Goal: Task Accomplishment & Management: Use online tool/utility

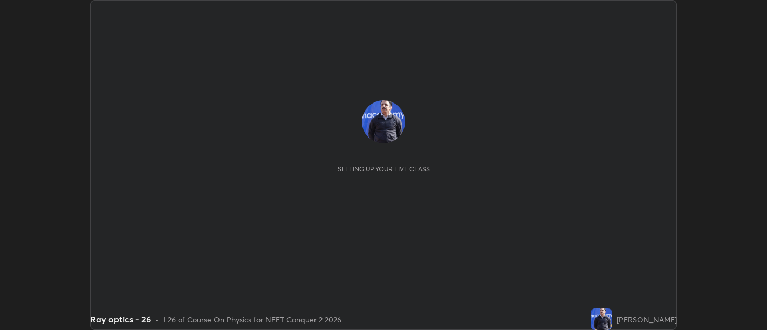
scroll to position [330, 766]
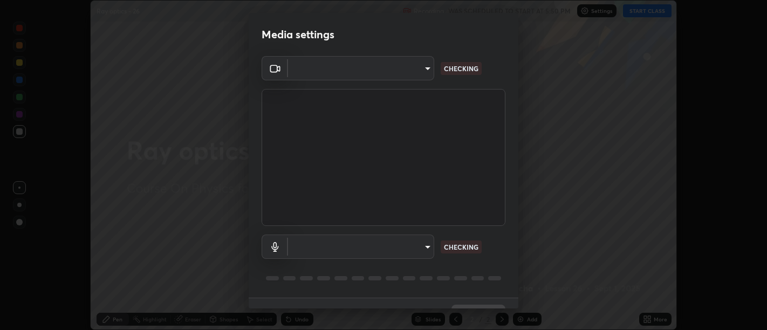
type input "d9b519daceb8a772394af6ea8e45353be5bbf62d8cb1cf3345c472de64055974"
type input "default"
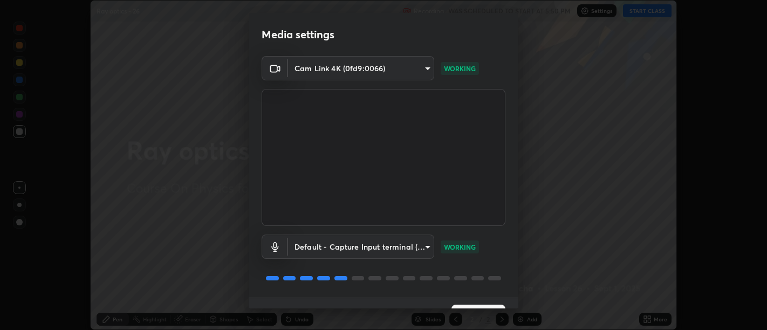
scroll to position [23, 0]
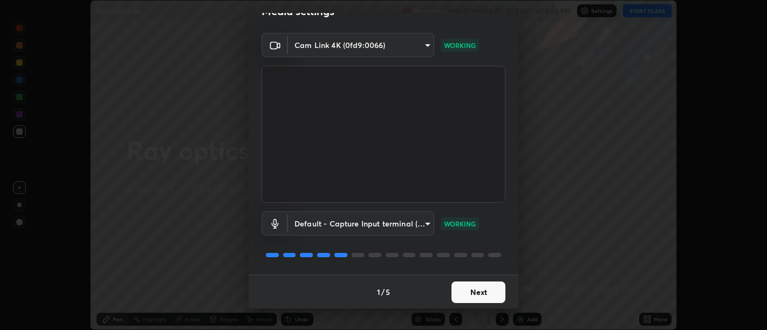
click at [481, 290] on button "Next" at bounding box center [478, 292] width 54 height 22
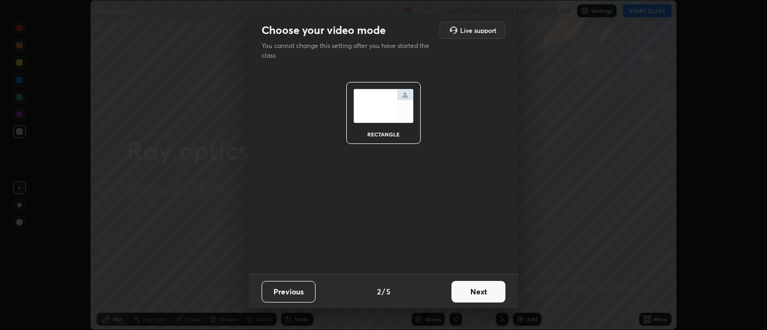
scroll to position [0, 0]
click at [478, 293] on button "Next" at bounding box center [478, 292] width 54 height 22
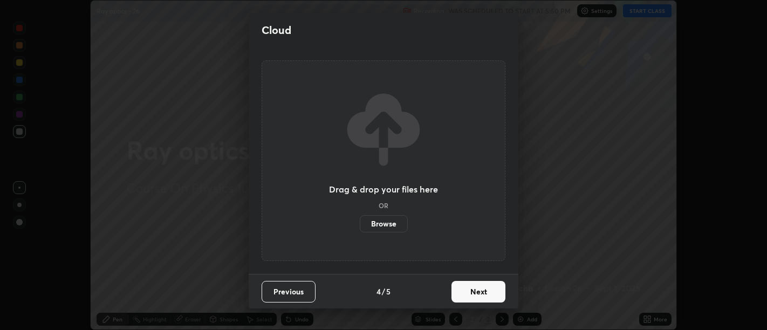
click at [483, 298] on button "Next" at bounding box center [478, 292] width 54 height 22
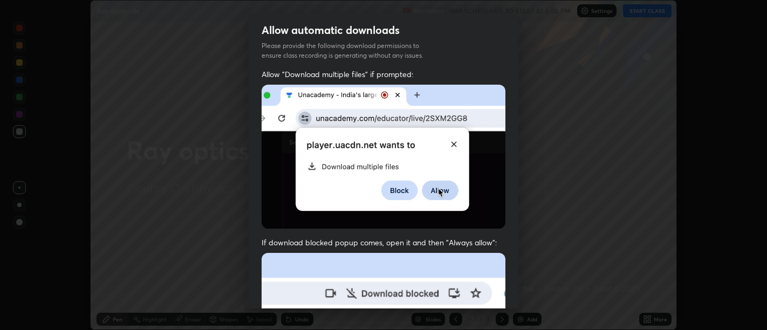
click at [467, 241] on span "If download blocked popup comes, open it and then "Always allow":" at bounding box center [384, 242] width 244 height 10
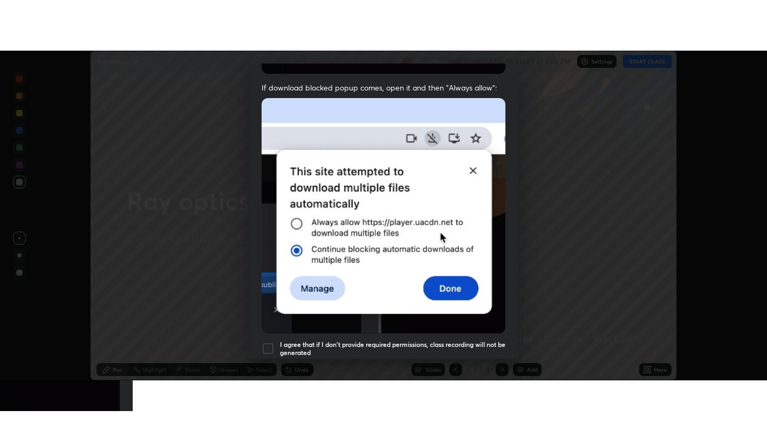
scroll to position [243, 0]
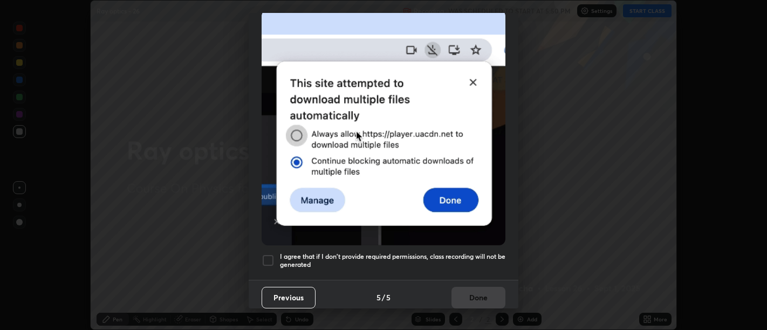
click at [468, 255] on h5 "I agree that if I don't provide required permissions, class recording will not …" at bounding box center [392, 260] width 225 height 17
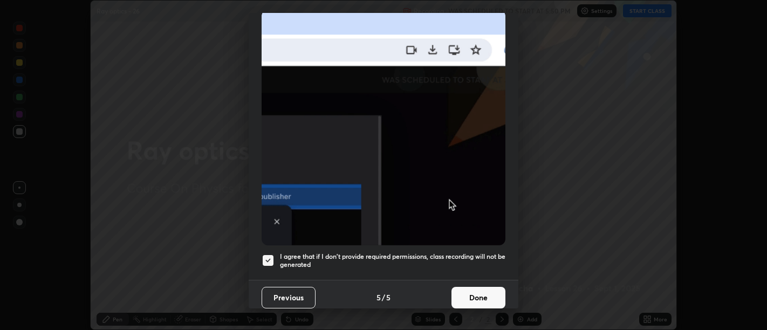
click at [485, 294] on button "Done" at bounding box center [478, 298] width 54 height 22
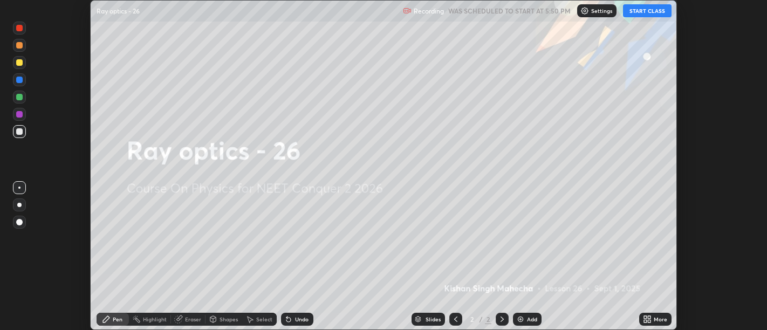
click at [645, 317] on icon at bounding box center [645, 317] width 3 height 3
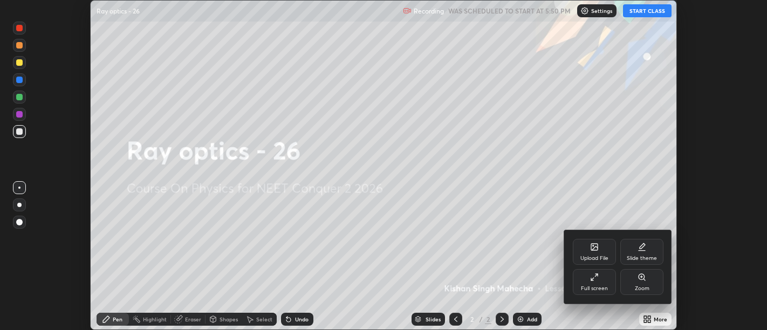
click at [594, 284] on div "Full screen" at bounding box center [594, 282] width 43 height 26
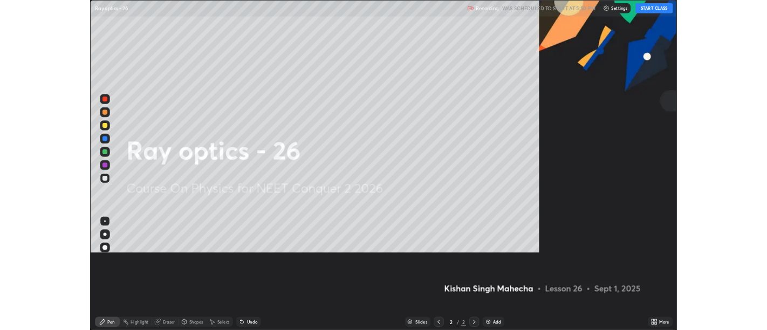
scroll to position [431, 767]
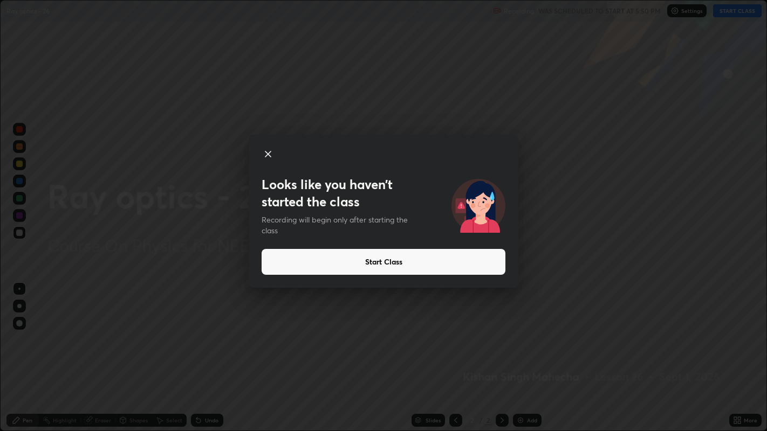
click at [386, 261] on button "Start Class" at bounding box center [384, 262] width 244 height 26
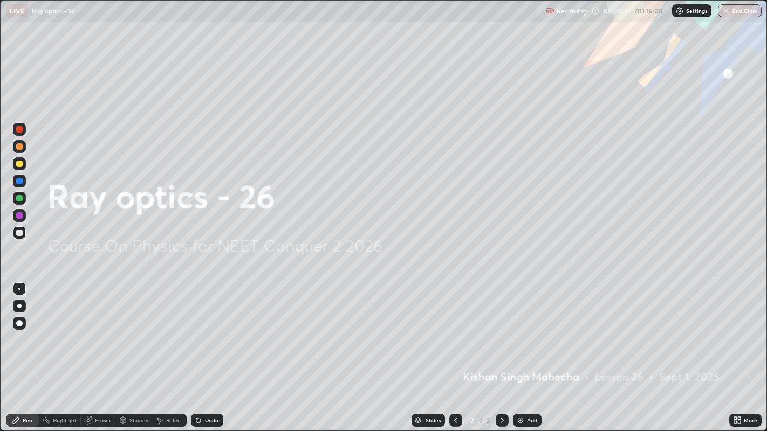
click at [518, 329] on img at bounding box center [520, 420] width 9 height 9
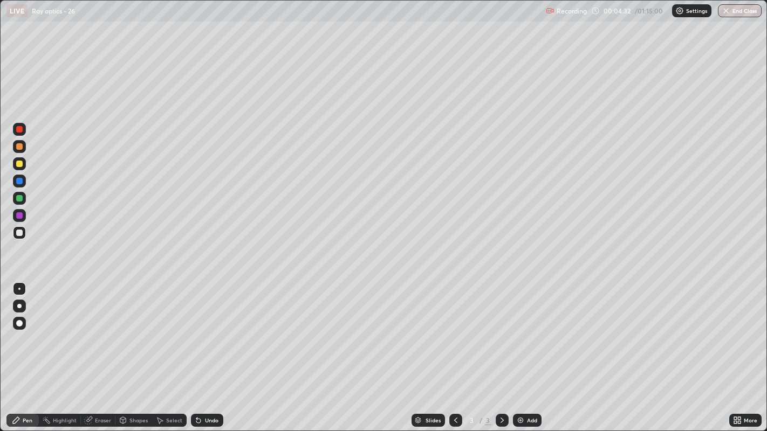
click at [101, 329] on div "Eraser" at bounding box center [103, 420] width 16 height 5
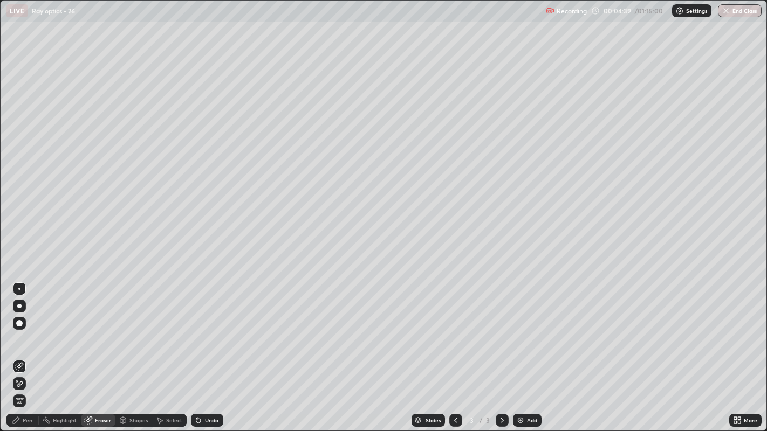
click at [22, 329] on div "Pen" at bounding box center [22, 420] width 32 height 13
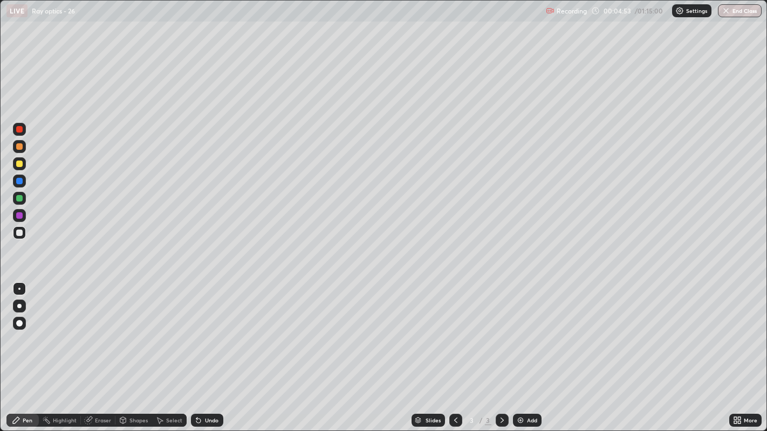
click at [22, 164] on div at bounding box center [19, 164] width 6 height 6
click at [22, 196] on div at bounding box center [19, 198] width 13 height 13
click at [212, 329] on div "Undo" at bounding box center [211, 420] width 13 height 5
click at [216, 329] on div "Undo" at bounding box center [211, 420] width 13 height 5
click at [217, 329] on div "Undo" at bounding box center [207, 420] width 32 height 13
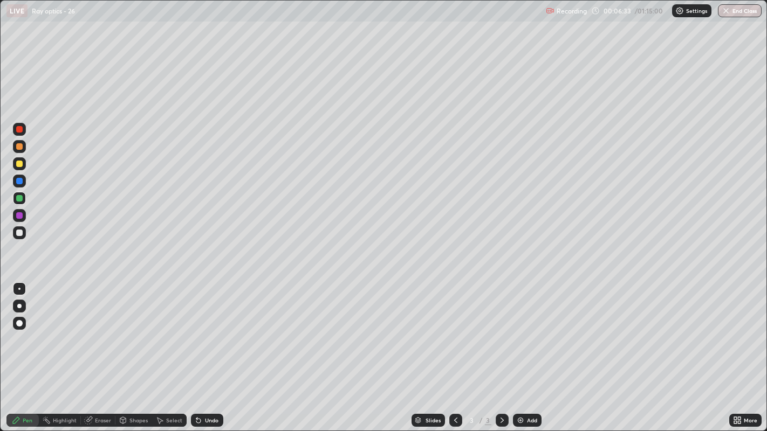
click at [208, 329] on div "Undo" at bounding box center [211, 420] width 13 height 5
click at [530, 329] on div "Add" at bounding box center [527, 420] width 29 height 13
click at [23, 231] on div at bounding box center [19, 232] width 13 height 13
click at [209, 329] on div "Undo" at bounding box center [207, 420] width 32 height 13
click at [18, 164] on div at bounding box center [19, 164] width 6 height 6
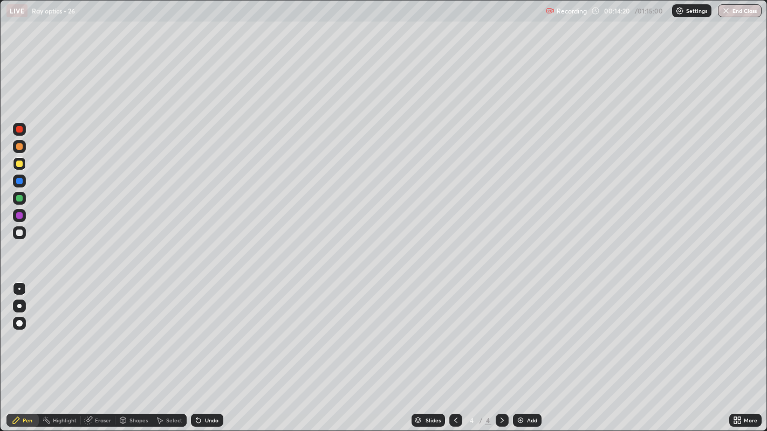
click at [524, 329] on div "Add" at bounding box center [527, 420] width 29 height 13
click at [527, 329] on div "Add" at bounding box center [527, 420] width 29 height 13
click at [22, 145] on div at bounding box center [19, 146] width 6 height 6
click at [205, 329] on div "Undo" at bounding box center [211, 420] width 13 height 5
click at [204, 329] on div "Undo" at bounding box center [207, 420] width 32 height 13
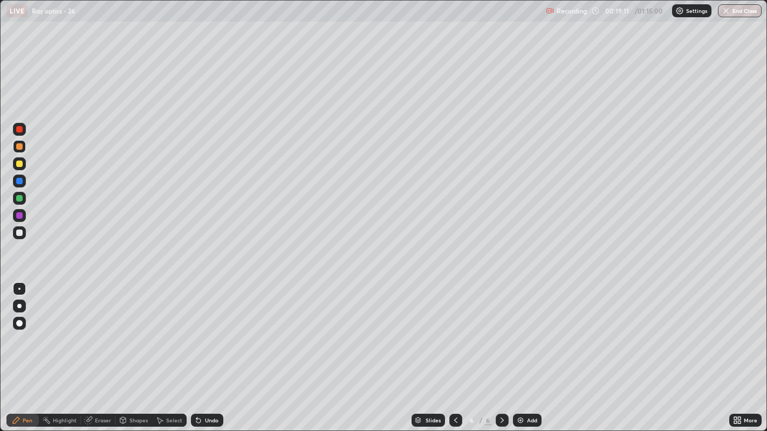
click at [94, 329] on div "Eraser" at bounding box center [98, 420] width 35 height 13
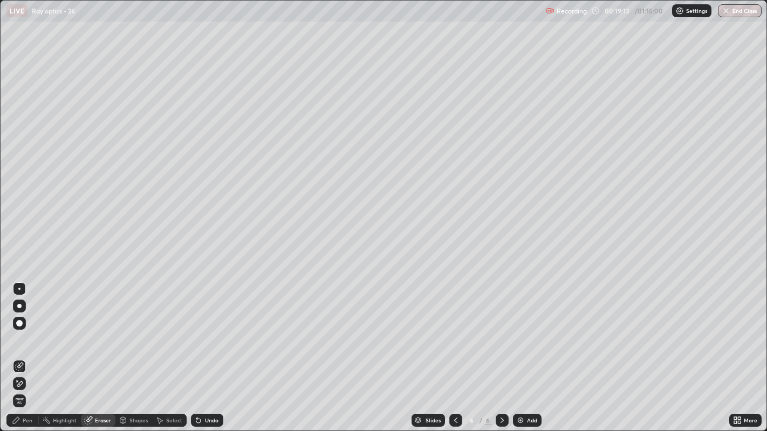
click at [24, 329] on div "Pen" at bounding box center [28, 420] width 10 height 5
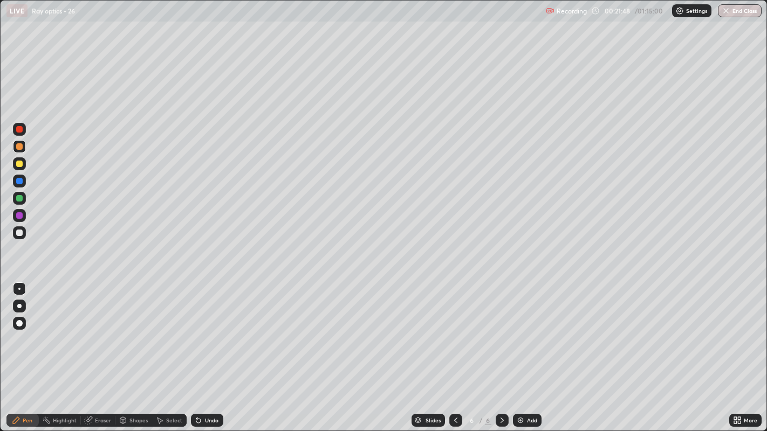
click at [521, 329] on img at bounding box center [520, 420] width 9 height 9
click at [524, 329] on div "Add" at bounding box center [527, 420] width 29 height 13
click at [19, 162] on div at bounding box center [19, 164] width 6 height 6
click at [209, 329] on div "Undo" at bounding box center [211, 420] width 13 height 5
click at [521, 329] on img at bounding box center [520, 420] width 9 height 9
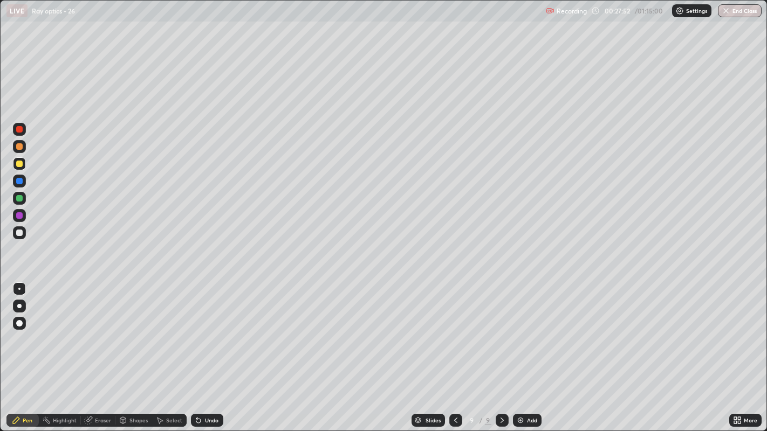
click at [99, 329] on div "Eraser" at bounding box center [103, 420] width 16 height 5
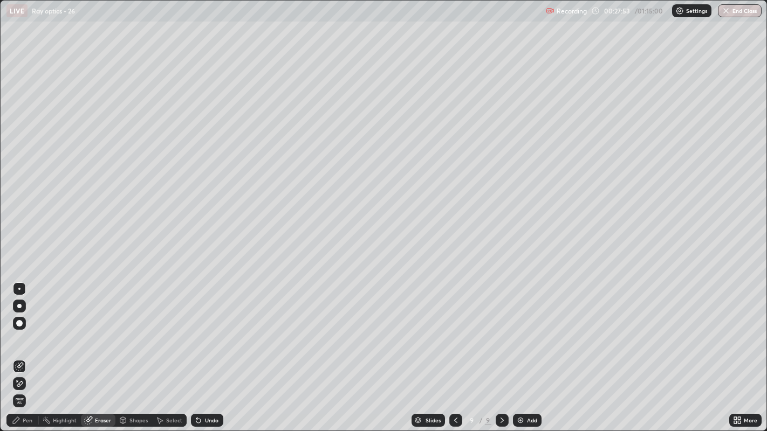
click at [19, 329] on span "Erase all" at bounding box center [19, 401] width 12 height 6
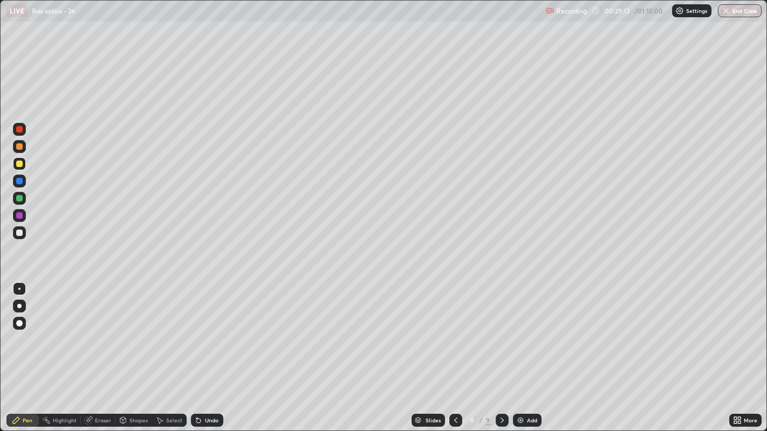
click at [196, 329] on icon at bounding box center [196, 418] width 1 height 1
click at [202, 329] on div "Undo" at bounding box center [207, 420] width 32 height 13
click at [207, 329] on div "Undo" at bounding box center [211, 420] width 13 height 5
click at [519, 329] on img at bounding box center [520, 420] width 9 height 9
click at [205, 329] on div "Undo" at bounding box center [211, 420] width 13 height 5
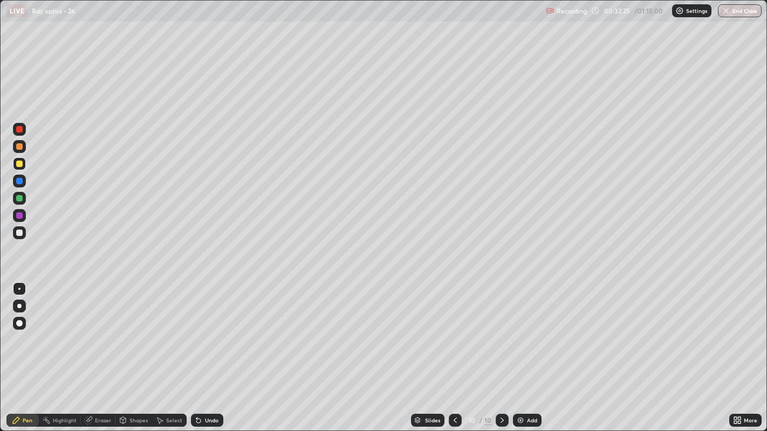
click at [19, 234] on div at bounding box center [19, 233] width 6 height 6
click at [207, 329] on div "Undo" at bounding box center [211, 420] width 13 height 5
click at [206, 329] on div "Undo" at bounding box center [211, 420] width 13 height 5
click at [216, 329] on div "Undo" at bounding box center [211, 420] width 13 height 5
click at [205, 329] on div "Undo" at bounding box center [211, 420] width 13 height 5
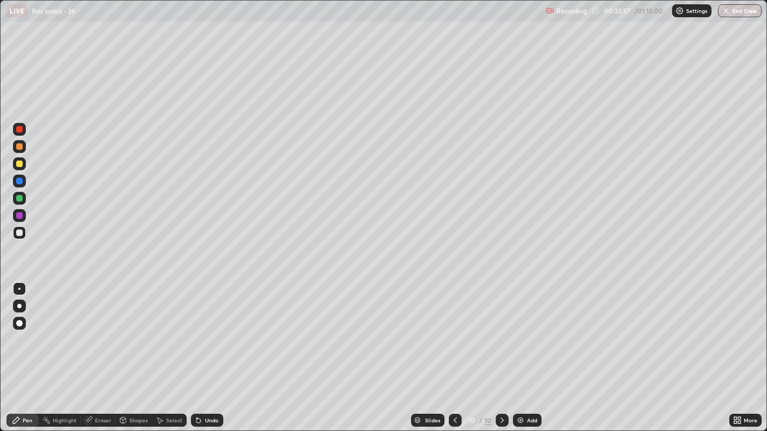
click at [209, 329] on div "Undo" at bounding box center [211, 420] width 13 height 5
click at [525, 329] on div "Add" at bounding box center [527, 420] width 29 height 13
click at [89, 329] on icon at bounding box center [89, 419] width 6 height 5
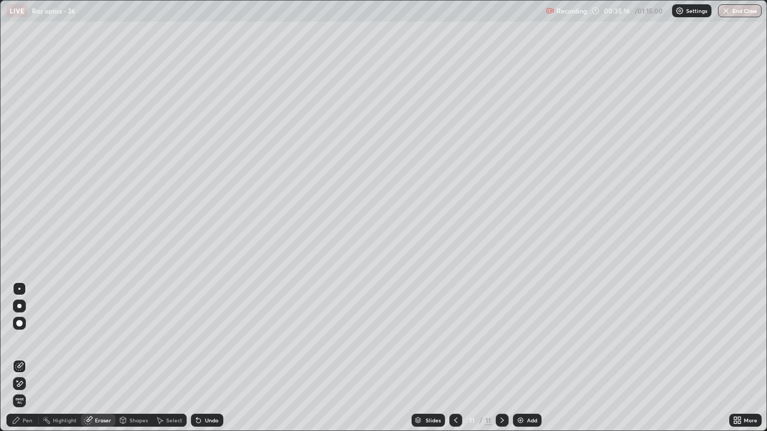
click at [12, 329] on icon at bounding box center [16, 420] width 9 height 9
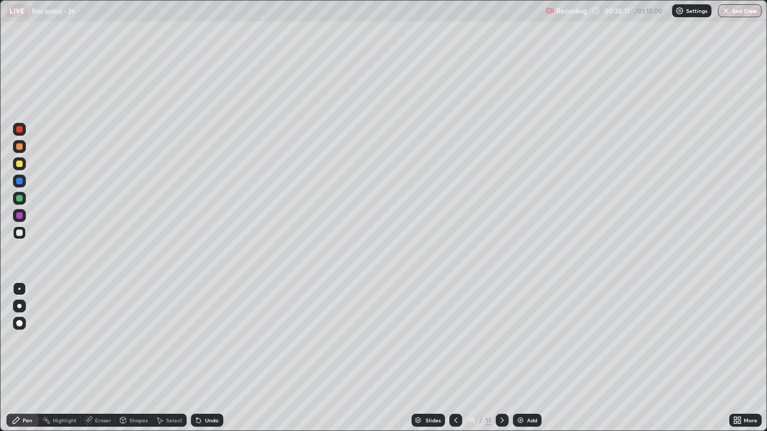
click at [18, 163] on div at bounding box center [19, 164] width 6 height 6
click at [20, 165] on div at bounding box center [19, 164] width 6 height 6
click at [203, 329] on div "Undo" at bounding box center [207, 420] width 32 height 13
click at [196, 329] on icon at bounding box center [196, 418] width 1 height 1
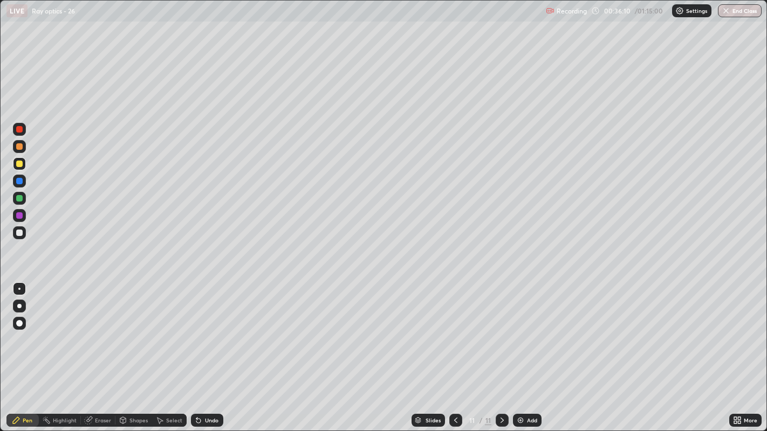
click at [196, 329] on icon at bounding box center [196, 418] width 1 height 1
click at [197, 329] on div "Undo" at bounding box center [207, 420] width 32 height 13
click at [198, 329] on div "Undo" at bounding box center [207, 420] width 32 height 13
click at [197, 329] on div "Undo" at bounding box center [207, 420] width 32 height 13
click at [524, 329] on div "Add" at bounding box center [527, 420] width 29 height 13
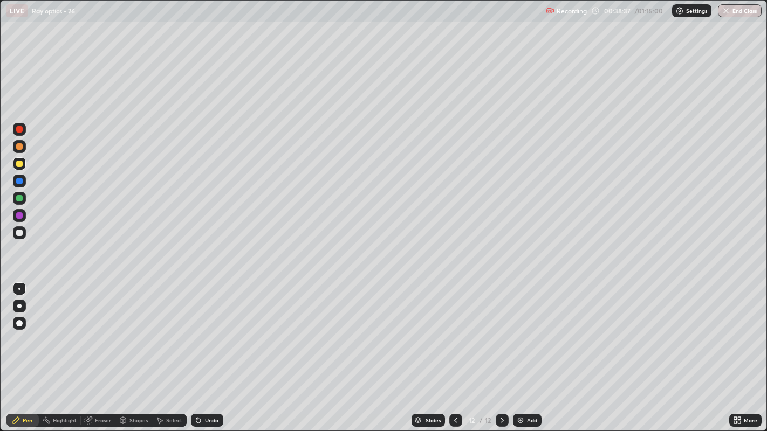
click at [19, 235] on div at bounding box center [19, 233] width 6 height 6
click at [18, 130] on div at bounding box center [19, 129] width 6 height 6
click at [520, 329] on div "Add" at bounding box center [527, 420] width 29 height 13
click at [19, 236] on div at bounding box center [19, 232] width 13 height 13
click at [201, 329] on icon at bounding box center [198, 420] width 9 height 9
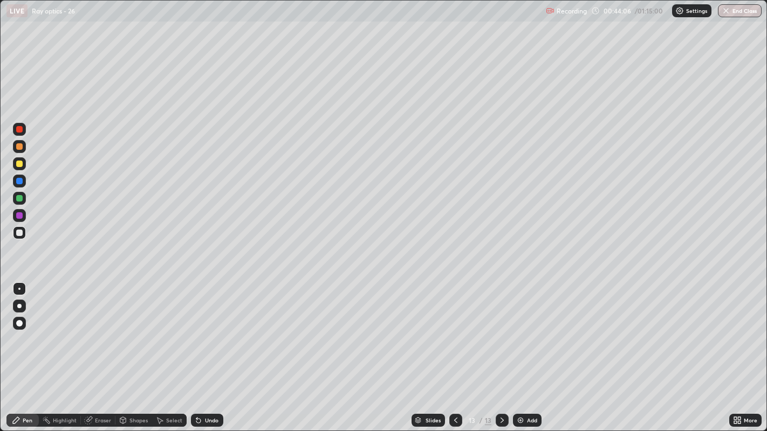
click at [210, 329] on div "Undo" at bounding box center [211, 420] width 13 height 5
click at [18, 130] on div at bounding box center [19, 129] width 6 height 6
click at [524, 329] on div "Add" at bounding box center [527, 420] width 29 height 13
click at [19, 234] on div at bounding box center [19, 233] width 6 height 6
click at [171, 329] on div "Select" at bounding box center [174, 420] width 16 height 5
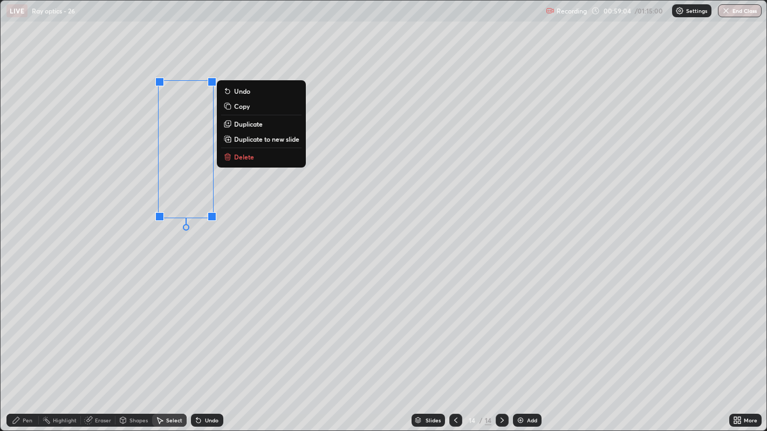
click at [250, 123] on p "Duplicate" at bounding box center [248, 124] width 29 height 9
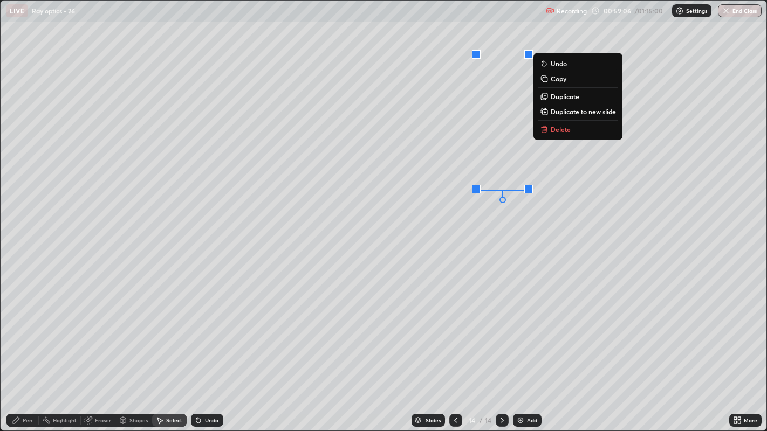
click at [23, 329] on div "Pen" at bounding box center [28, 420] width 10 height 5
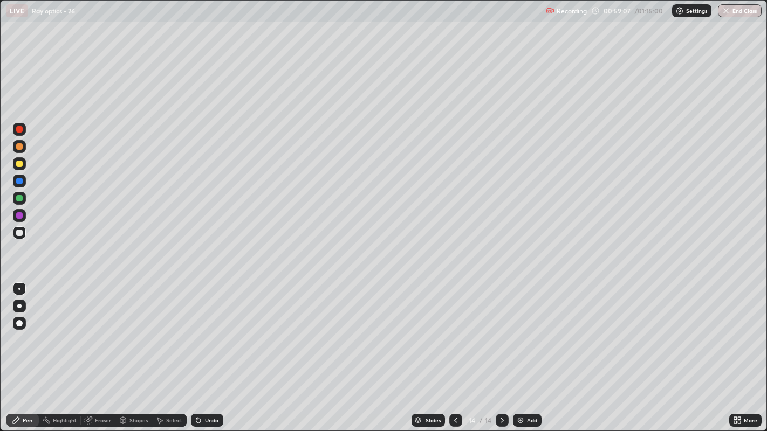
click at [18, 149] on div at bounding box center [19, 146] width 6 height 6
click at [207, 329] on div "Undo" at bounding box center [211, 420] width 13 height 5
click at [205, 329] on div "Undo" at bounding box center [207, 420] width 32 height 13
click at [727, 9] on img "button" at bounding box center [726, 10] width 9 height 9
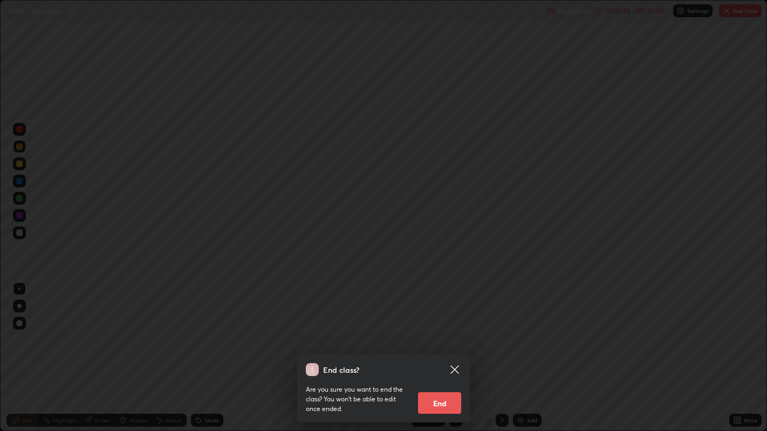
click at [435, 329] on button "End" at bounding box center [439, 404] width 43 height 22
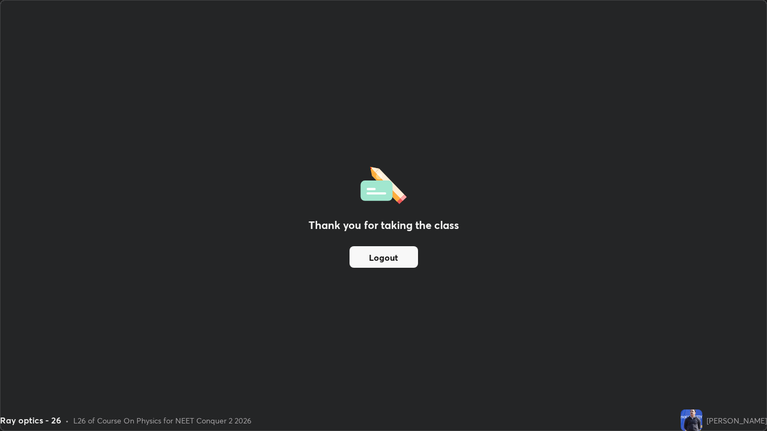
click at [380, 259] on button "Logout" at bounding box center [383, 257] width 68 height 22
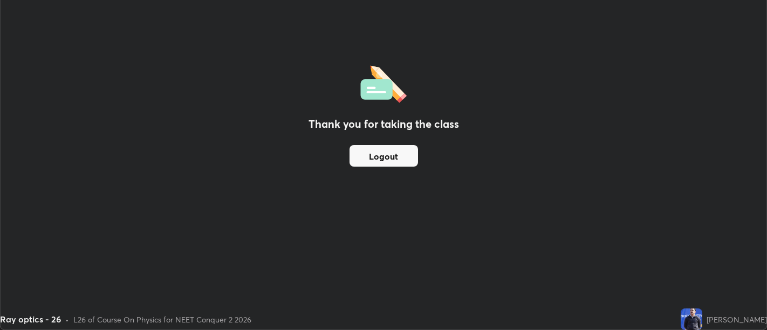
scroll to position [53596, 53160]
